Goal: Task Accomplishment & Management: Complete application form

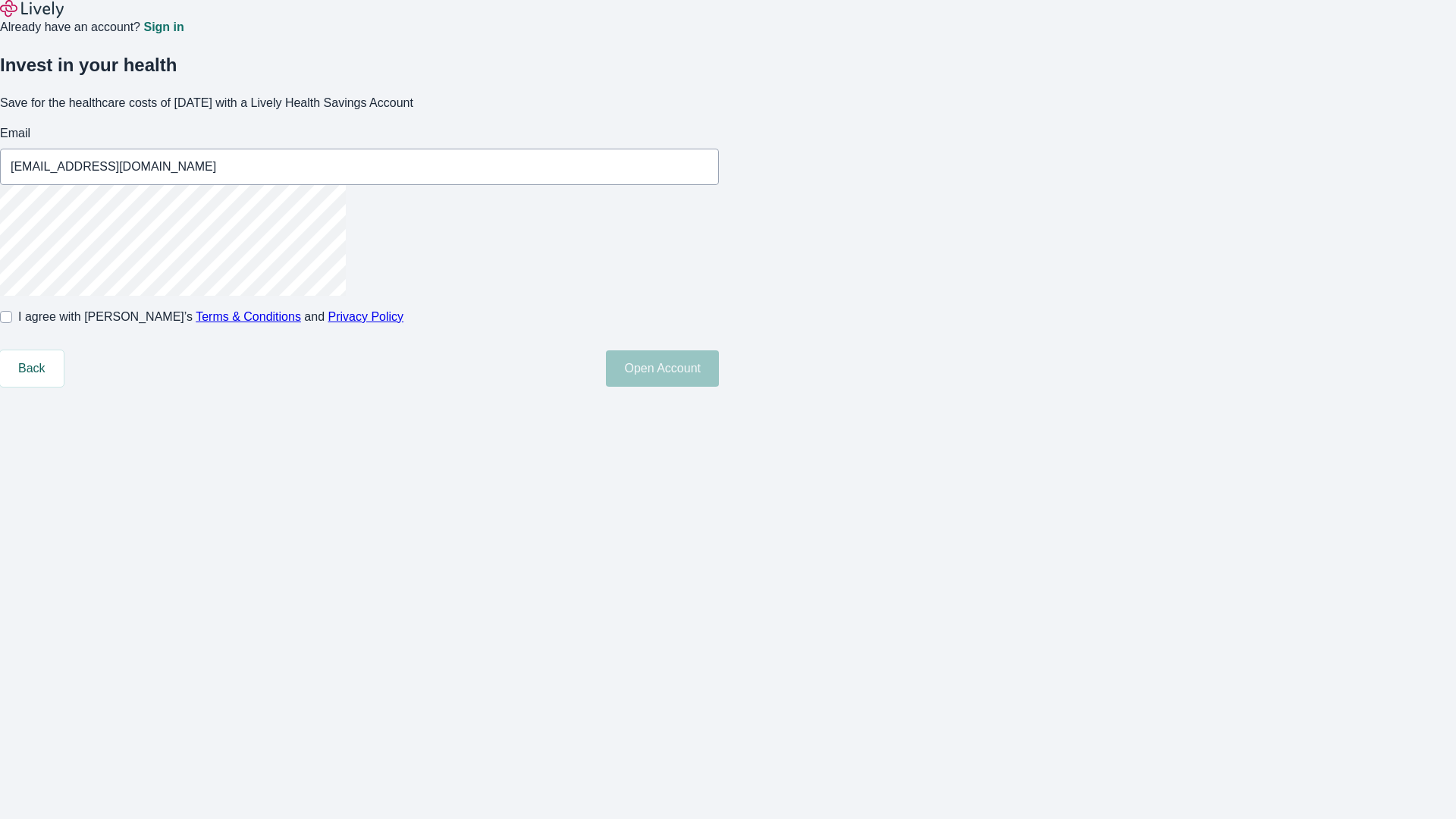
click at [12, 324] on input "I agree with Lively’s Terms & Conditions and Privacy Policy" at bounding box center [6, 317] width 12 height 12
checkbox input "true"
click at [719, 387] on button "Open Account" at bounding box center [662, 368] width 113 height 37
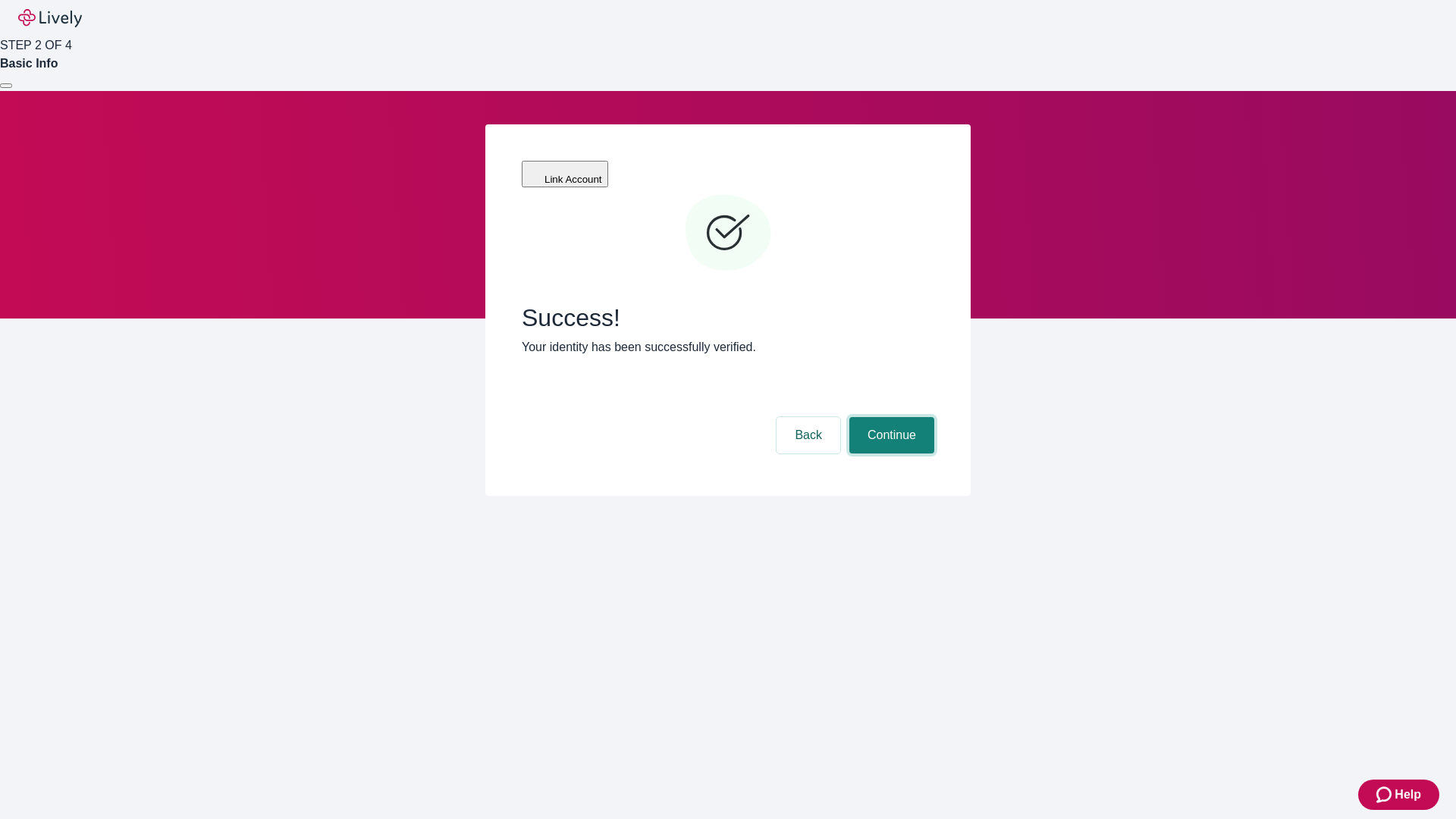
click at [890, 417] on button "Continue" at bounding box center [892, 435] width 85 height 37
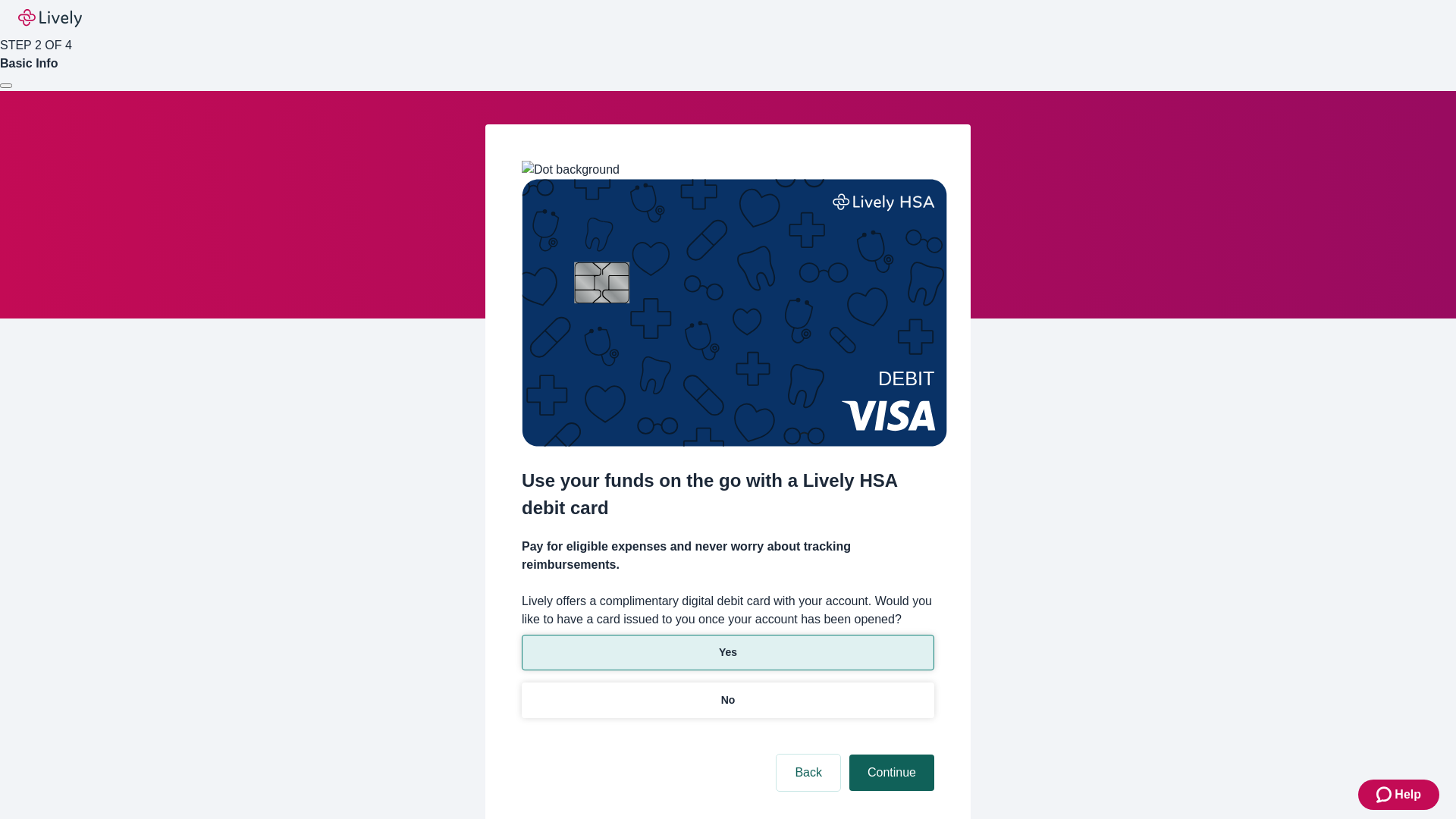
click at [727, 644] on p "Yes" at bounding box center [728, 652] width 18 height 16
click at [890, 755] on button "Continue" at bounding box center [892, 773] width 85 height 37
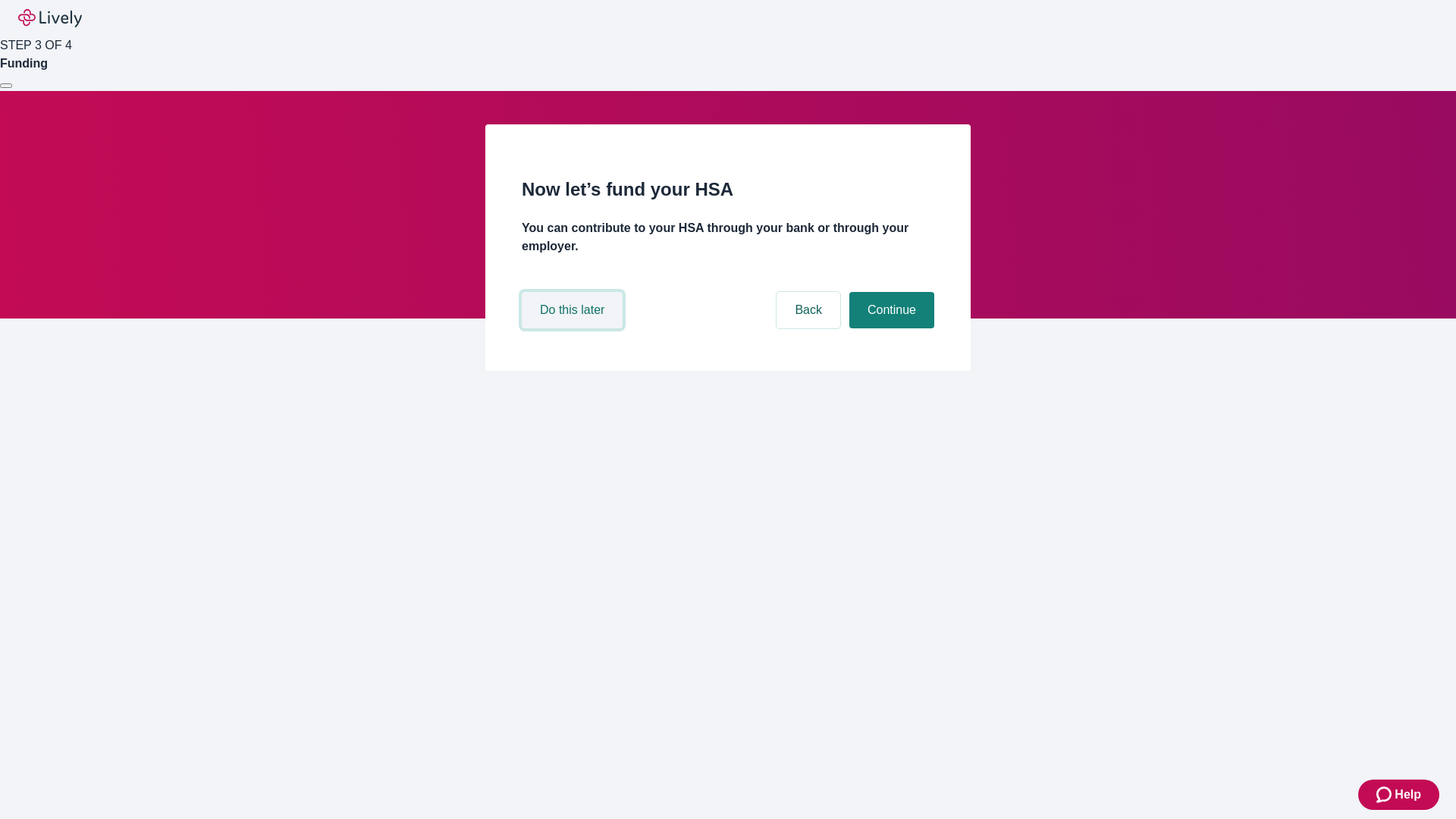
click at [574, 329] on button "Do this later" at bounding box center [572, 310] width 101 height 37
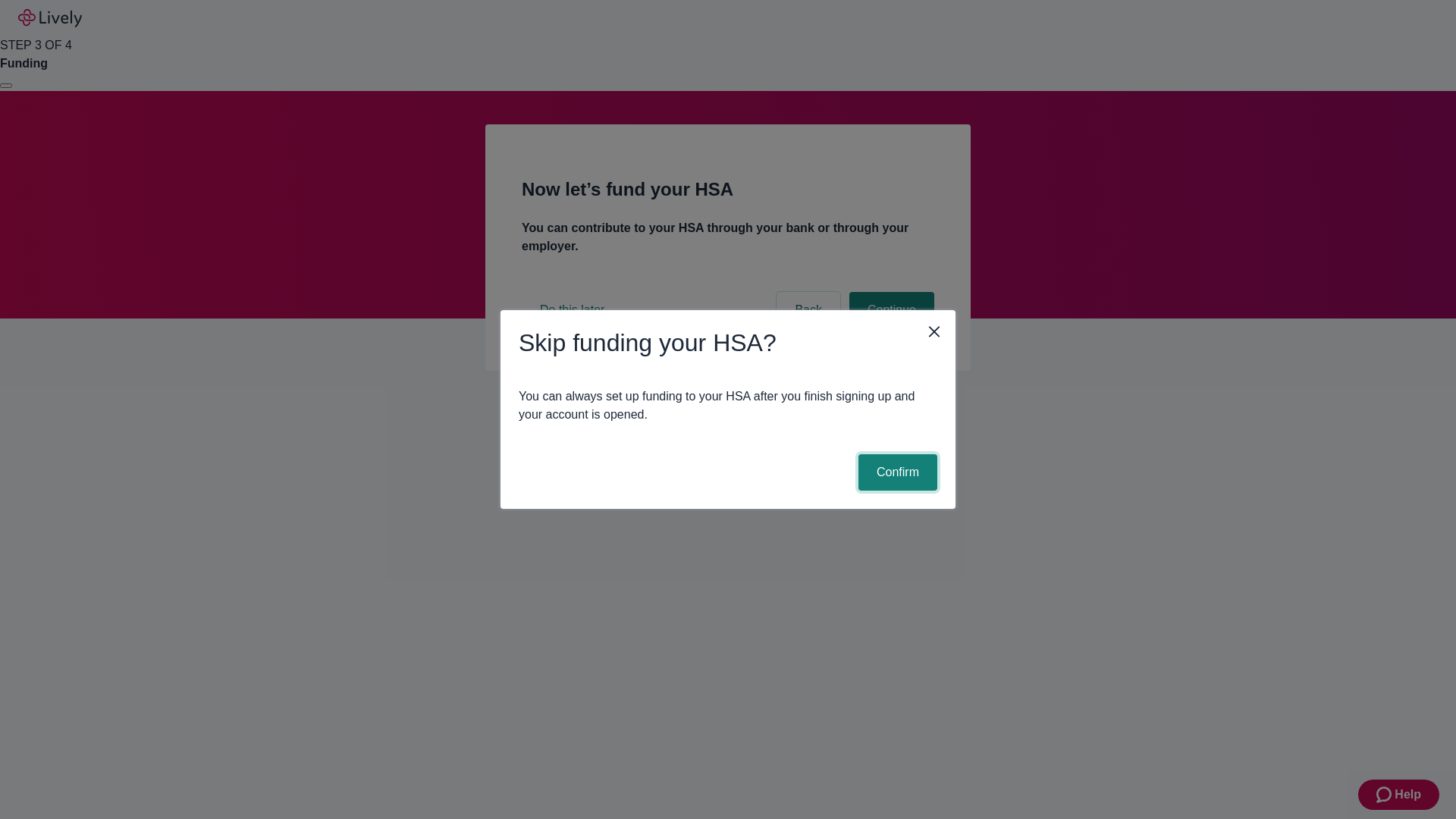
click at [896, 473] on button "Confirm" at bounding box center [898, 473] width 79 height 37
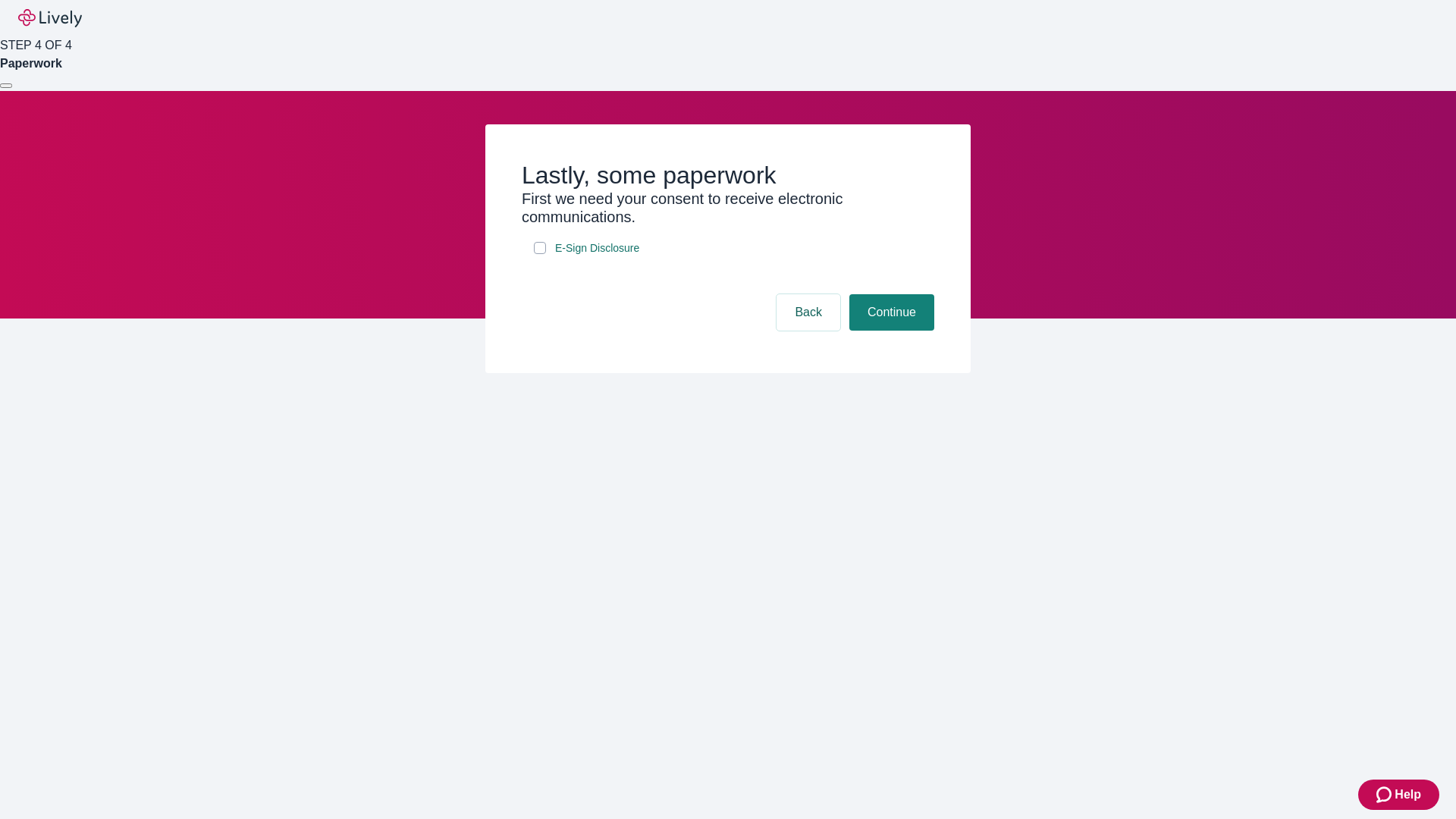
click at [540, 255] on input "E-Sign Disclosure" at bounding box center [540, 248] width 12 height 12
checkbox input "true"
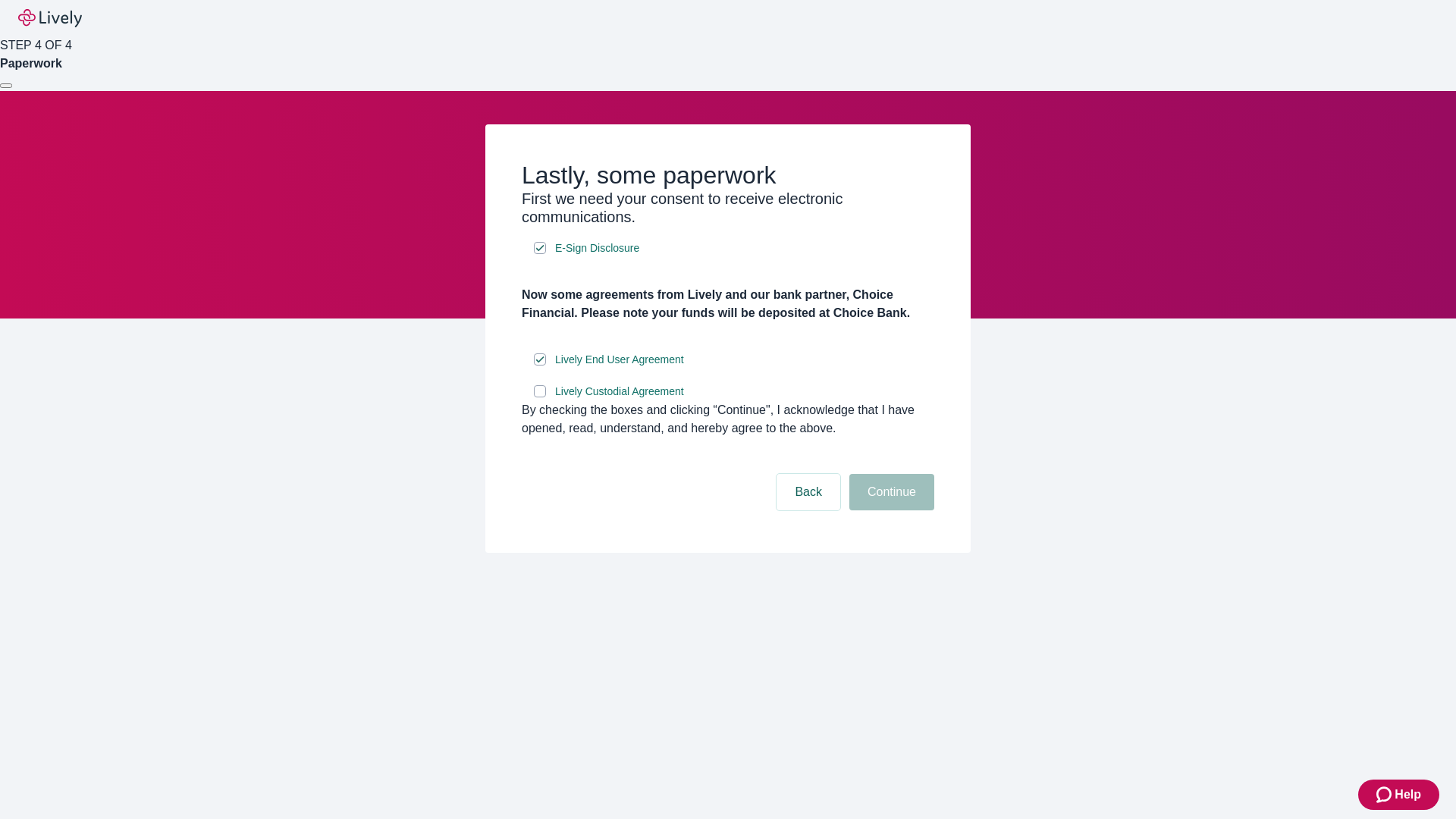
click at [540, 398] on input "Lively Custodial Agreement" at bounding box center [540, 392] width 12 height 12
checkbox input "true"
click at [890, 510] on button "Continue" at bounding box center [892, 491] width 85 height 37
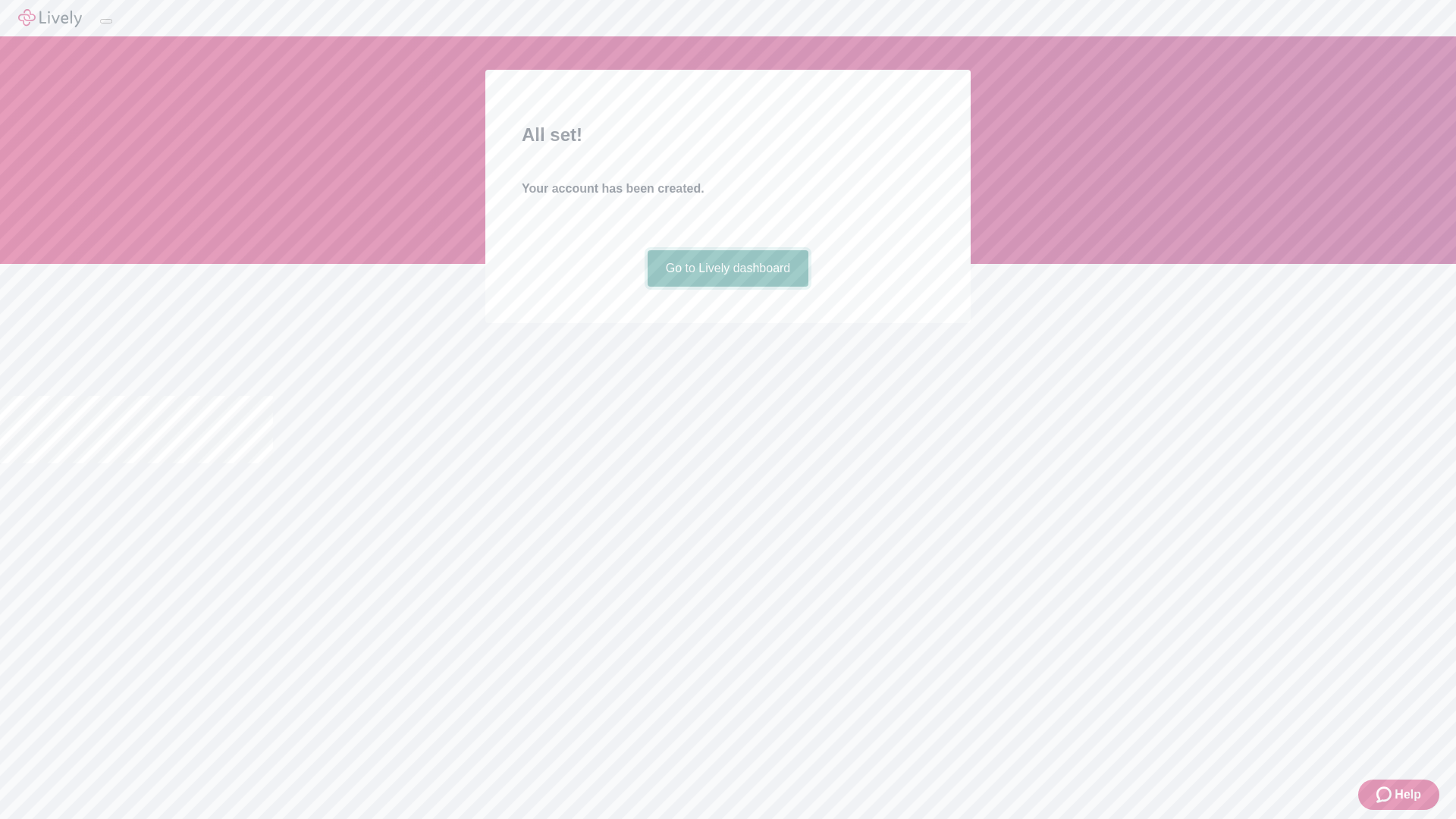
click at [727, 287] on link "Go to Lively dashboard" at bounding box center [729, 268] width 162 height 37
